Goal: Check status: Check status

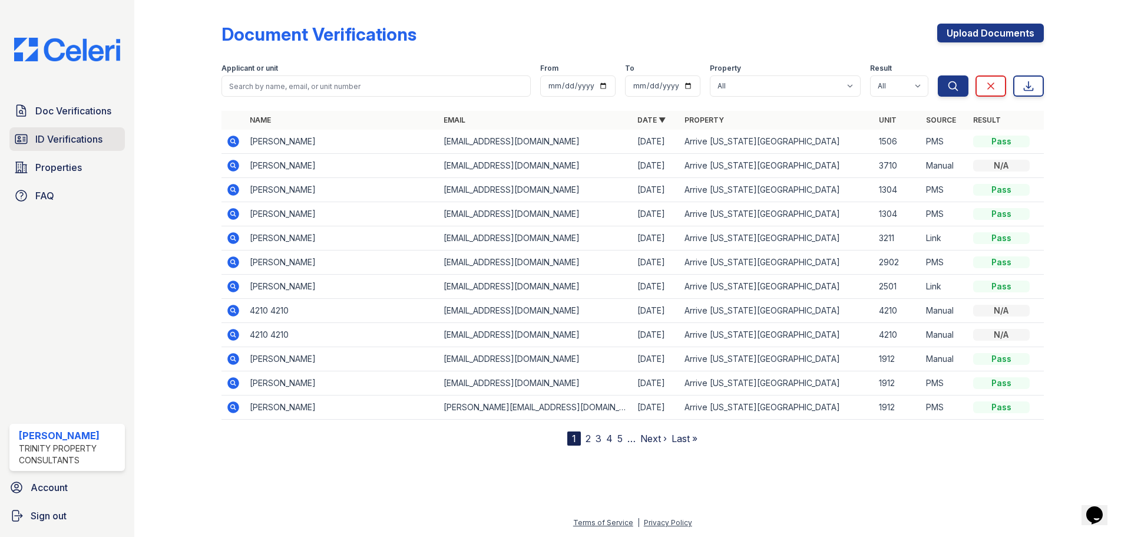
click at [85, 140] on span "ID Verifications" at bounding box center [68, 139] width 67 height 14
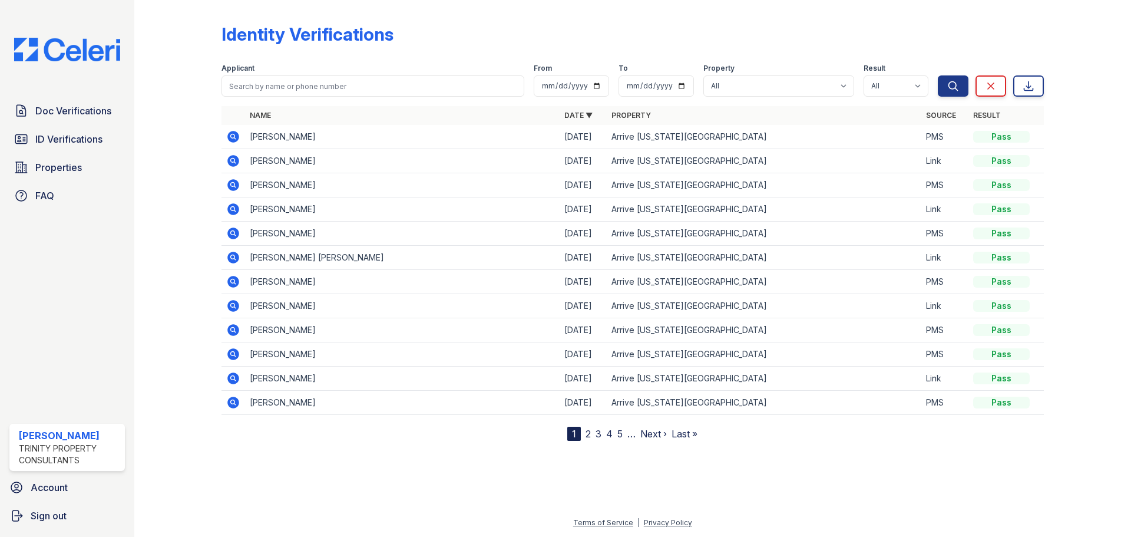
click at [234, 257] on icon at bounding box center [233, 257] width 14 height 14
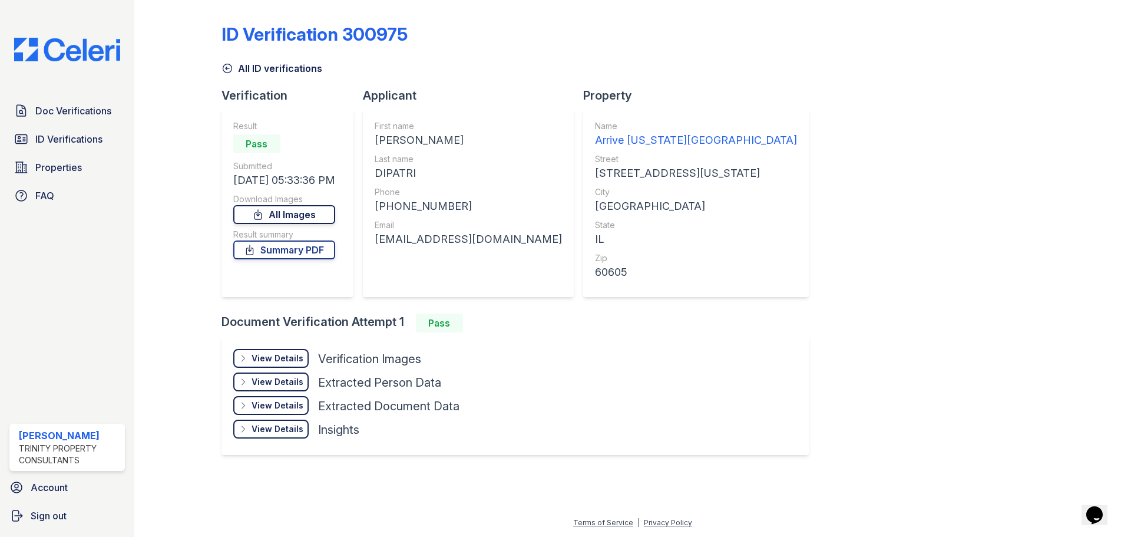
click at [295, 214] on link "All Images" at bounding box center [284, 214] width 102 height 19
click at [228, 66] on icon at bounding box center [227, 68] width 12 height 12
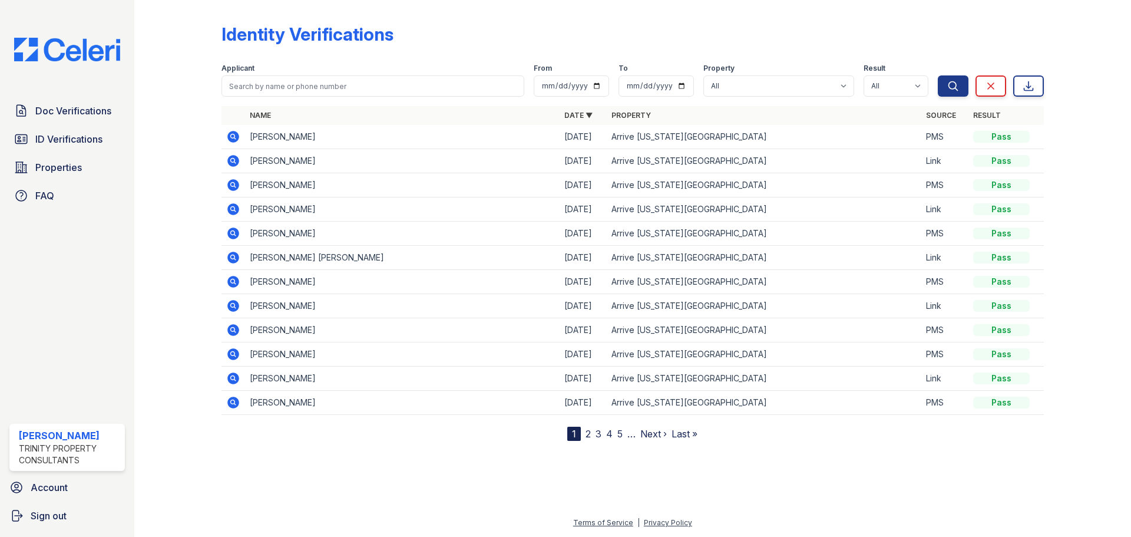
click at [236, 158] on icon at bounding box center [233, 161] width 12 height 12
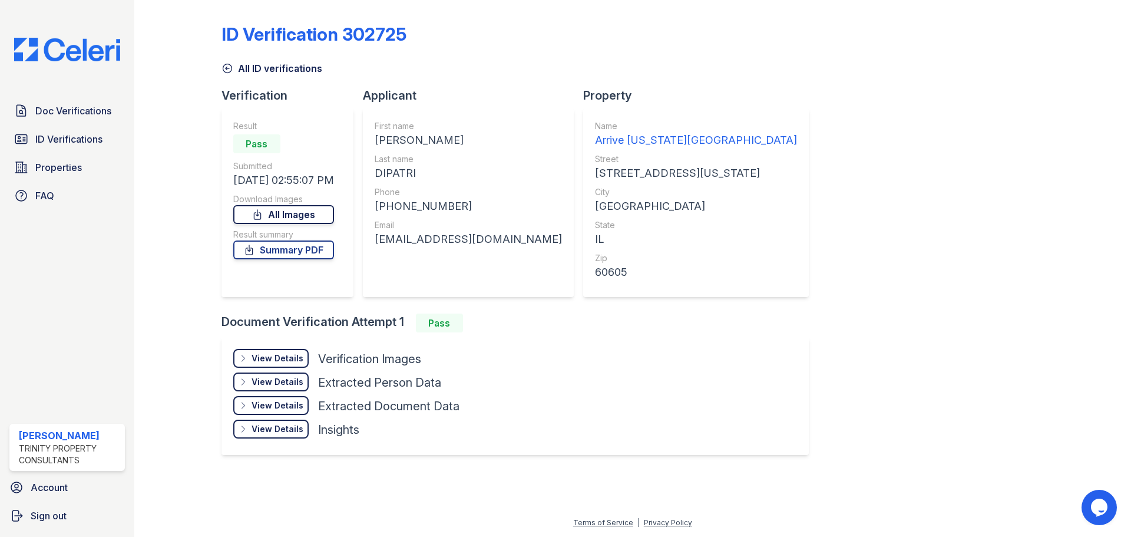
click at [315, 213] on link "All Images" at bounding box center [283, 214] width 101 height 19
